Goal: Task Accomplishment & Management: Use online tool/utility

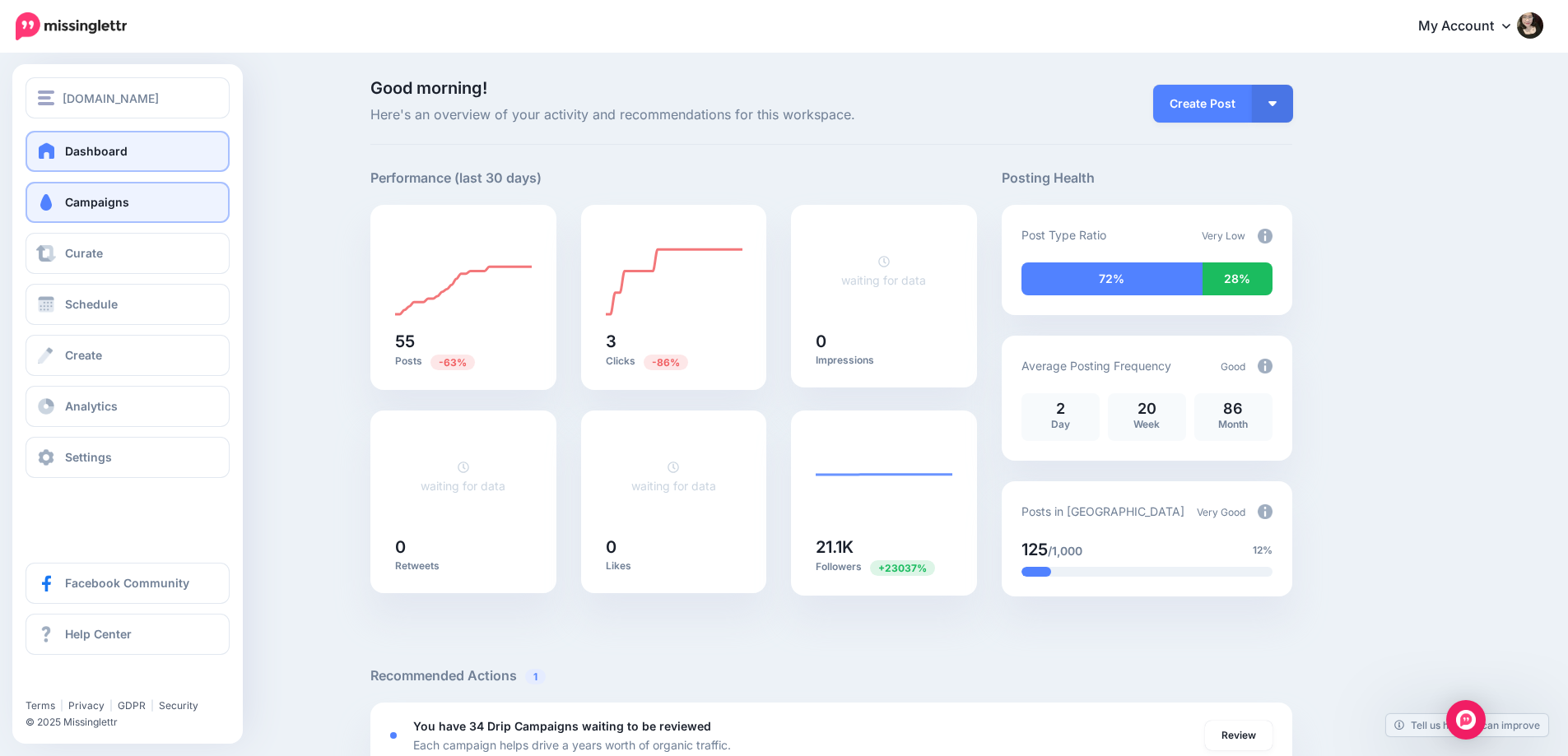
click at [95, 205] on span "Campaigns" at bounding box center [97, 202] width 64 height 14
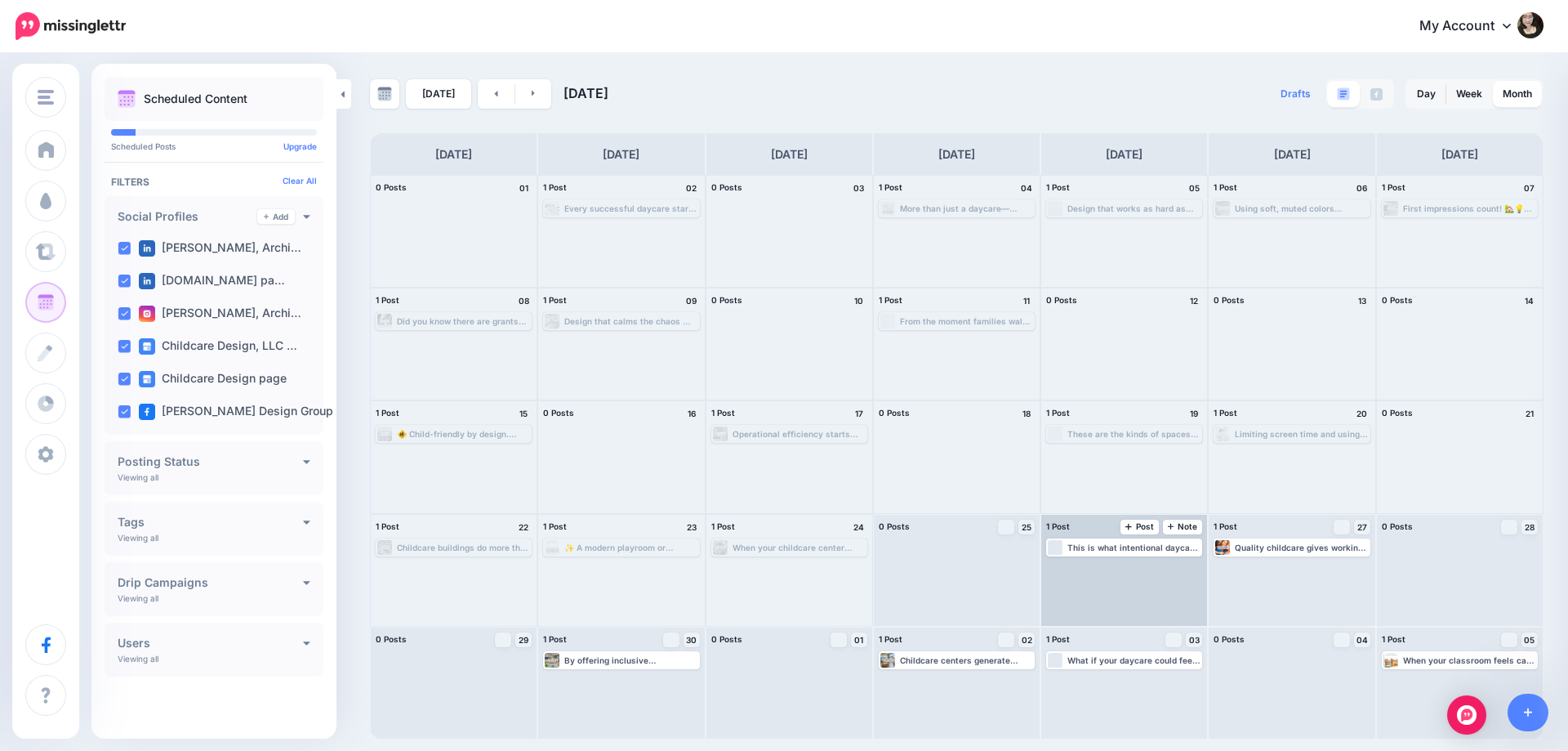
click at [1171, 556] on div "Loading This is what intentional daycare design looks like. Every corner has a …" at bounding box center [1124, 570] width 166 height 111
click at [1174, 549] on div "This is what intentional daycare design looks like. Every corner has a purpose.…" at bounding box center [1134, 547] width 133 height 10
click at [1130, 565] on link "Edit" at bounding box center [1099, 567] width 102 height 15
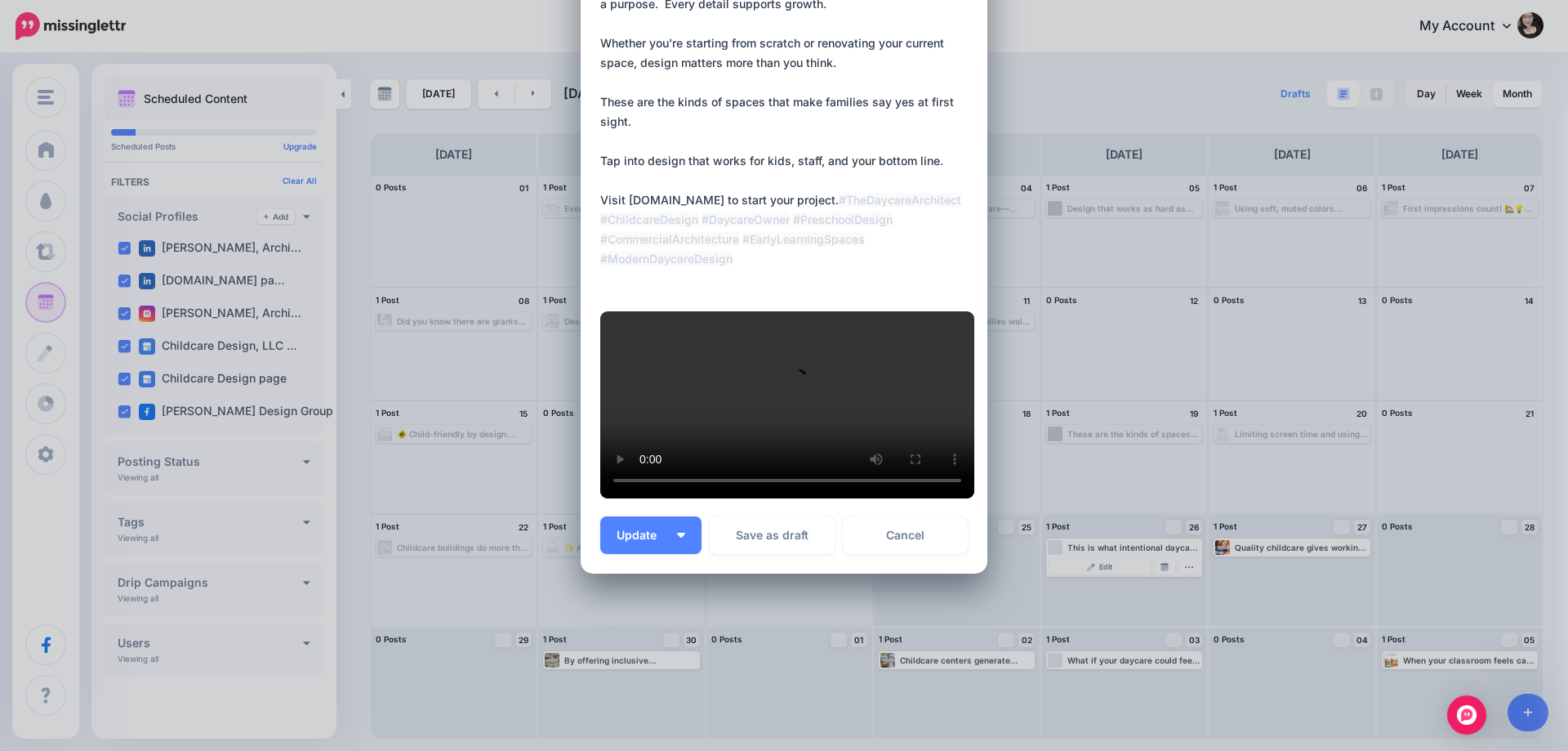
scroll to position [616, 0]
click at [933, 554] on div "Loading Sending: Multiple Times All Unedited Profiles" at bounding box center [784, 228] width 407 height 688
click at [932, 546] on link "Cancel" at bounding box center [906, 535] width 125 height 38
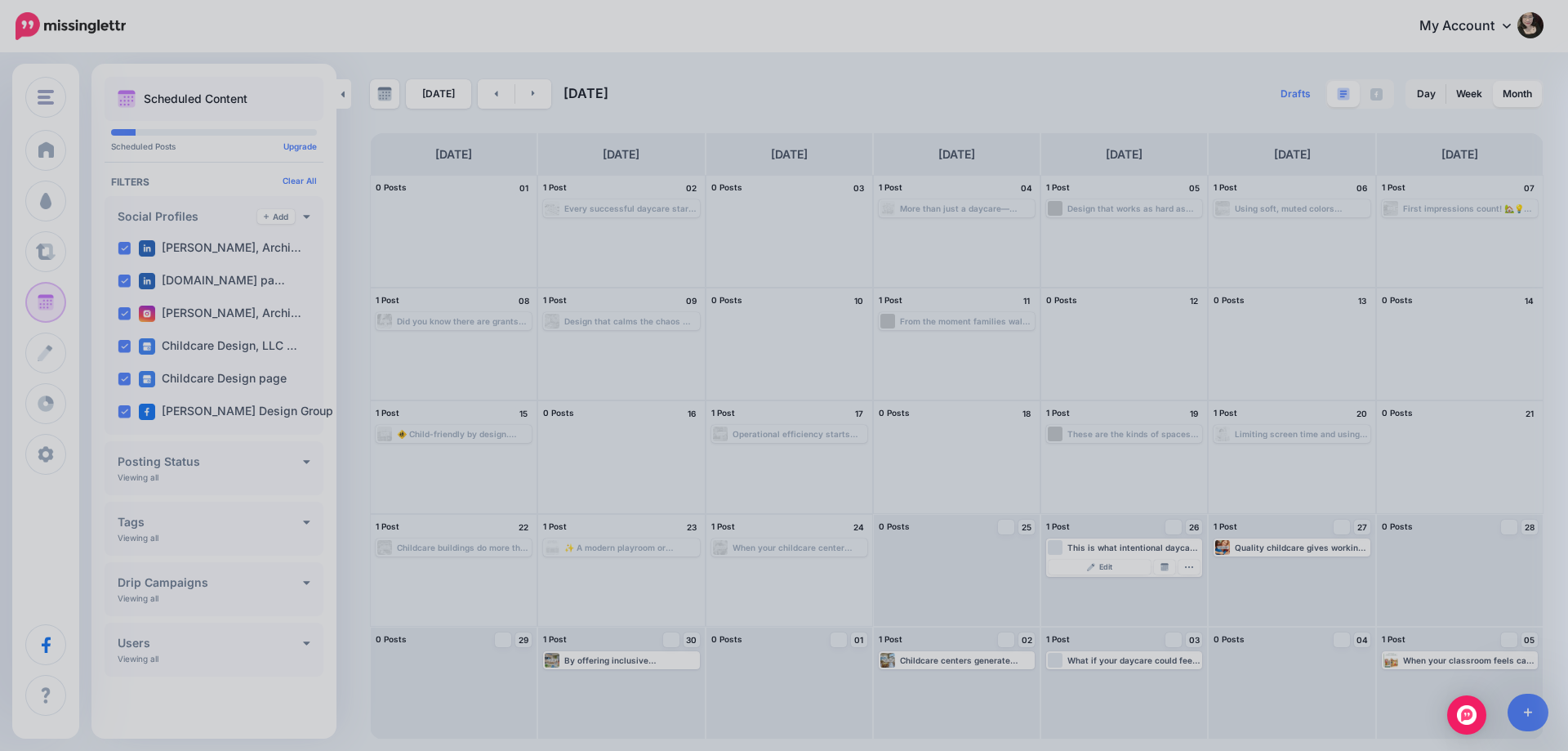
scroll to position [0, 0]
